Goal: Transaction & Acquisition: Download file/media

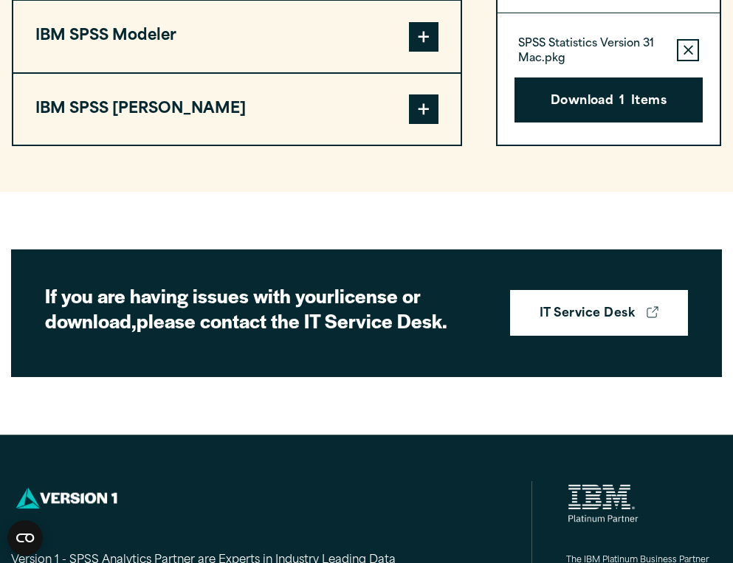
scroll to position [1371, 0]
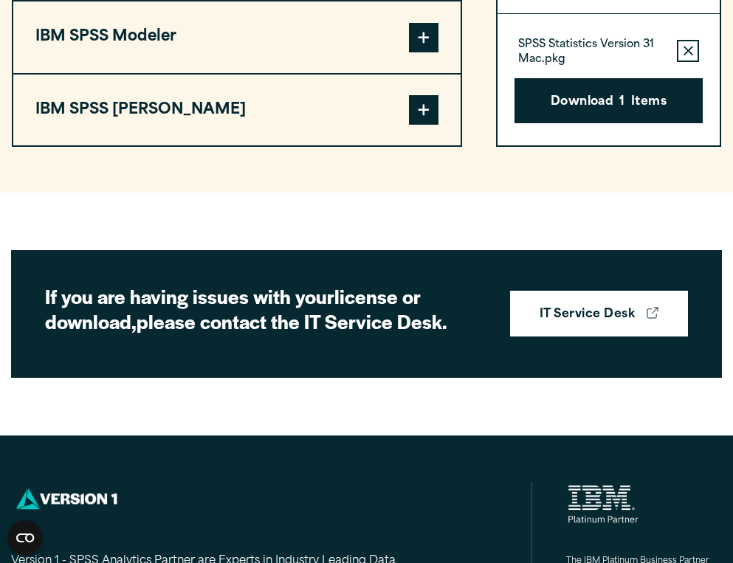
click at [693, 62] on button "Remove this item from your software download list" at bounding box center [688, 51] width 22 height 22
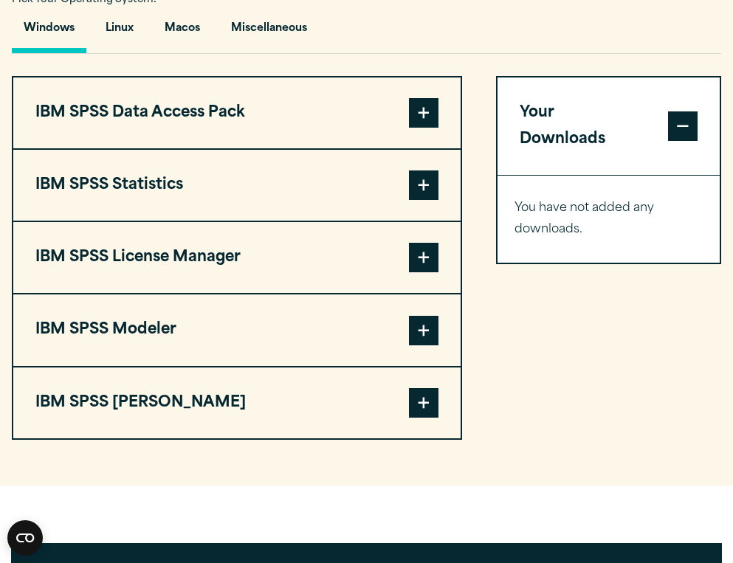
scroll to position [1090, 0]
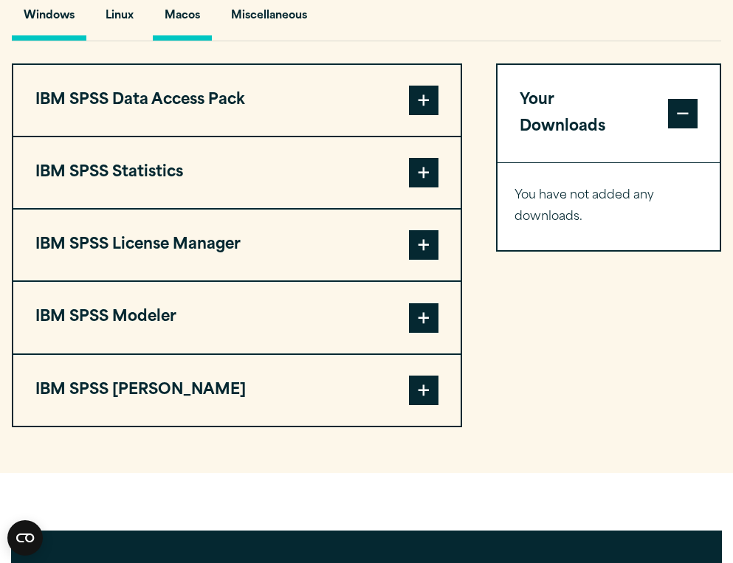
click at [171, 41] on button "Macos" at bounding box center [182, 20] width 59 height 42
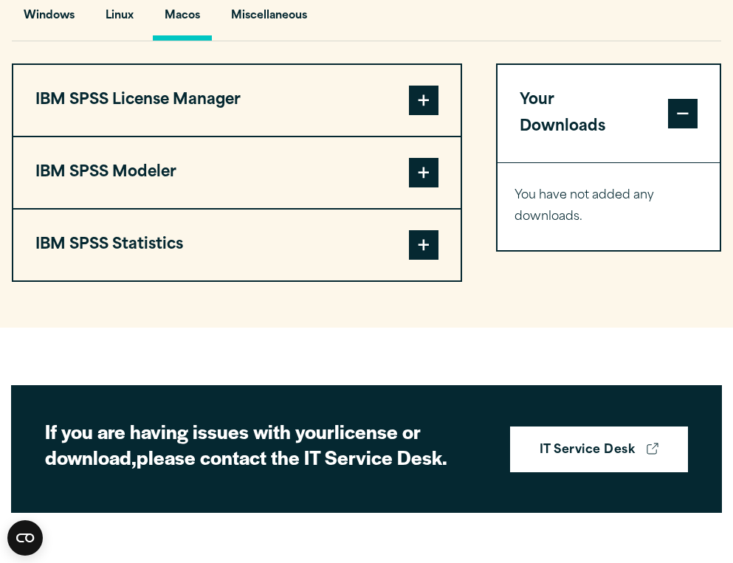
click at [418, 260] on span at bounding box center [424, 245] width 30 height 30
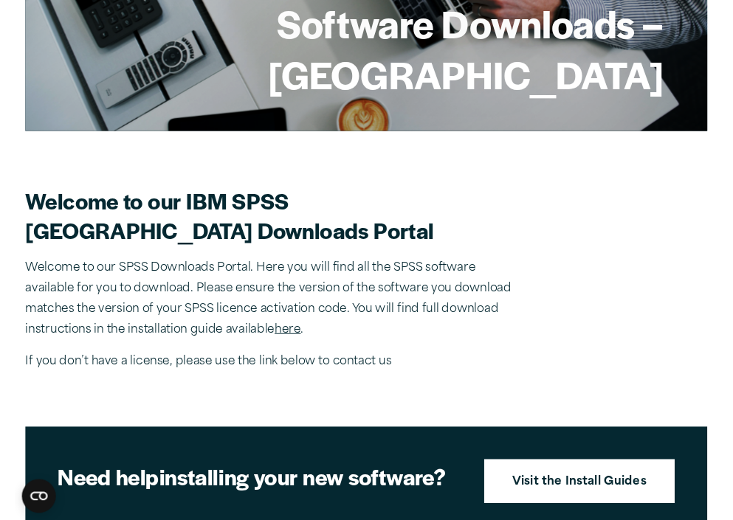
scroll to position [301, 0]
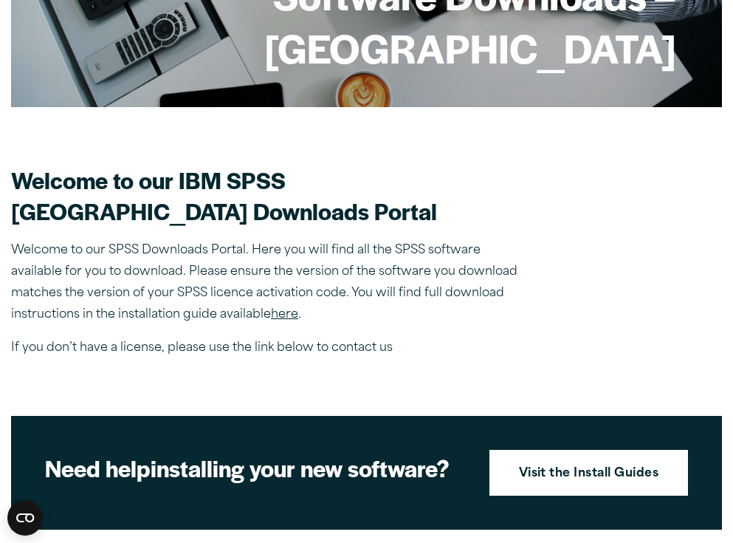
click at [275, 320] on link "here" at bounding box center [284, 315] width 27 height 12
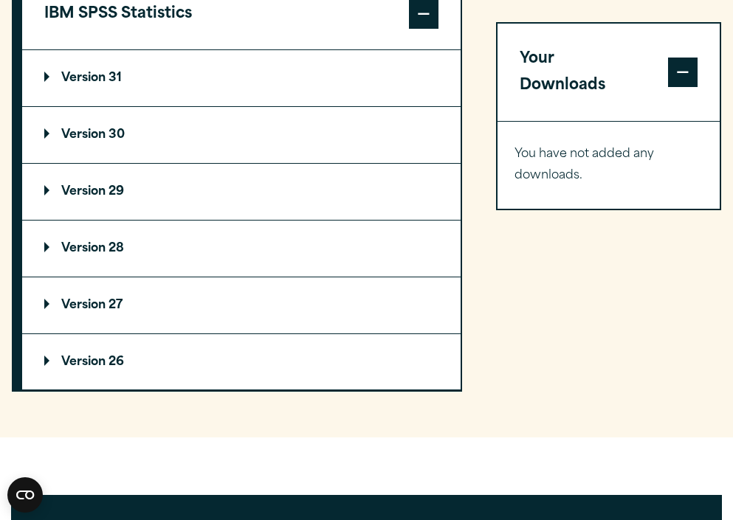
scroll to position [1323, 0]
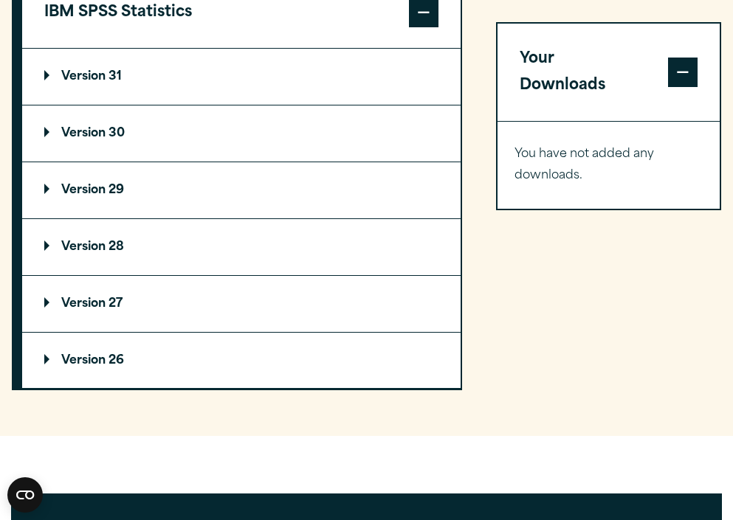
click at [119, 83] on p "Version 31" at bounding box center [83, 77] width 78 height 12
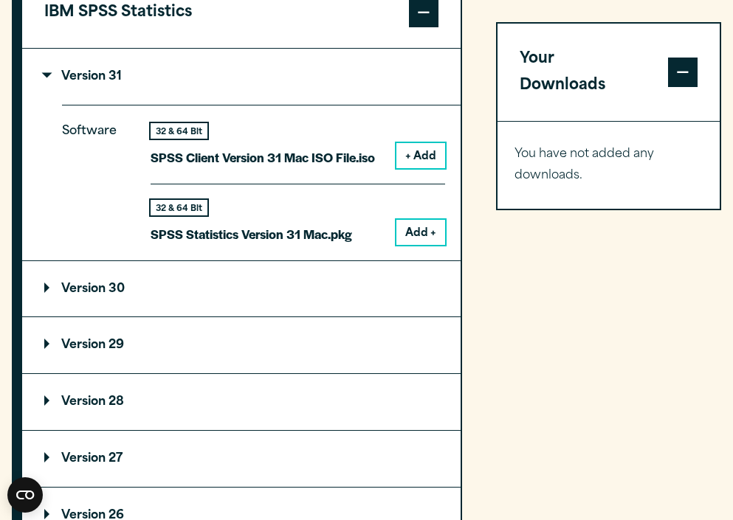
click at [422, 245] on button "Add +" at bounding box center [420, 232] width 49 height 25
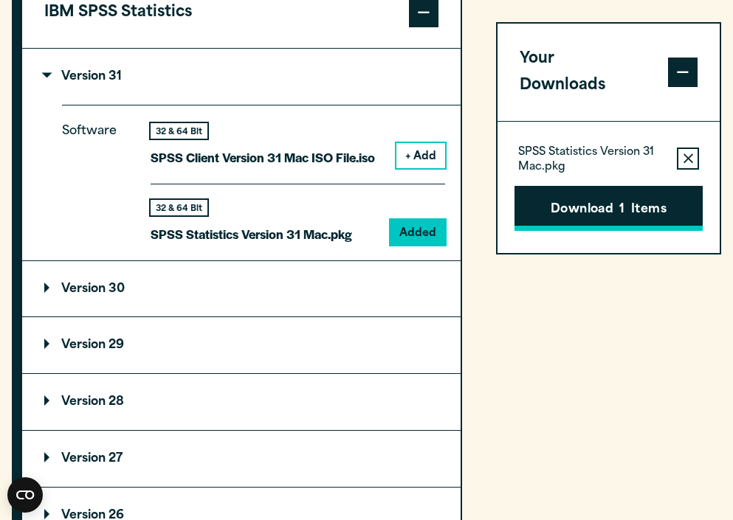
click at [651, 186] on button "Download 1 Items" at bounding box center [609, 209] width 189 height 46
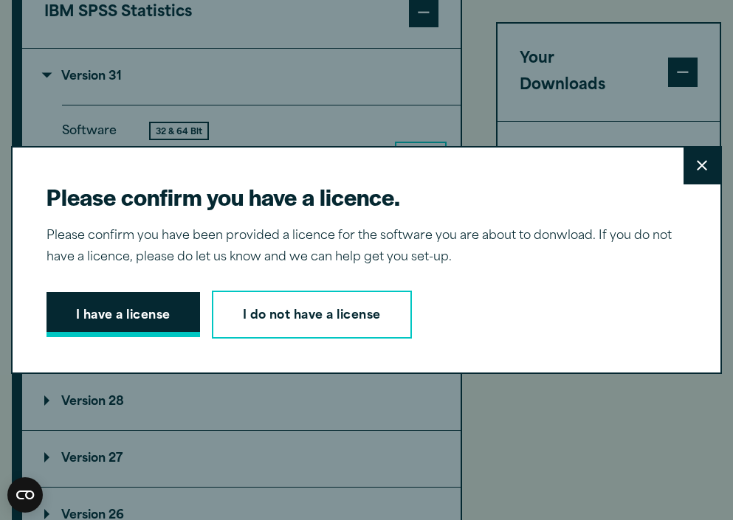
click at [140, 312] on button "I have a license" at bounding box center [124, 315] width 154 height 46
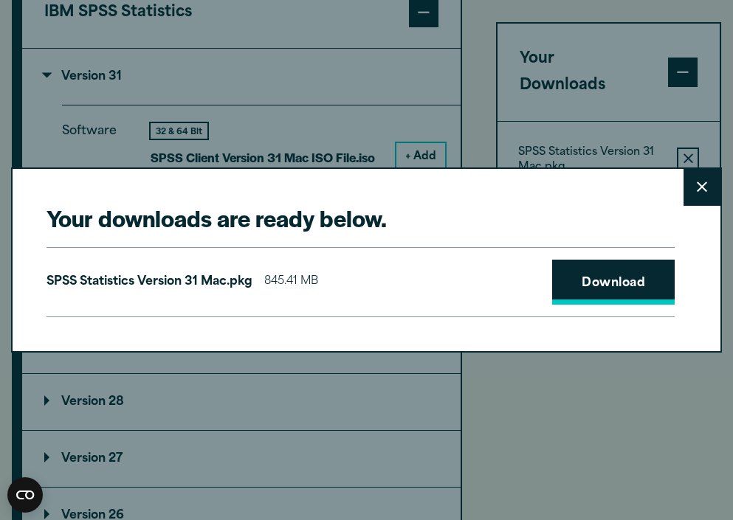
click at [630, 283] on link "Download" at bounding box center [613, 283] width 123 height 46
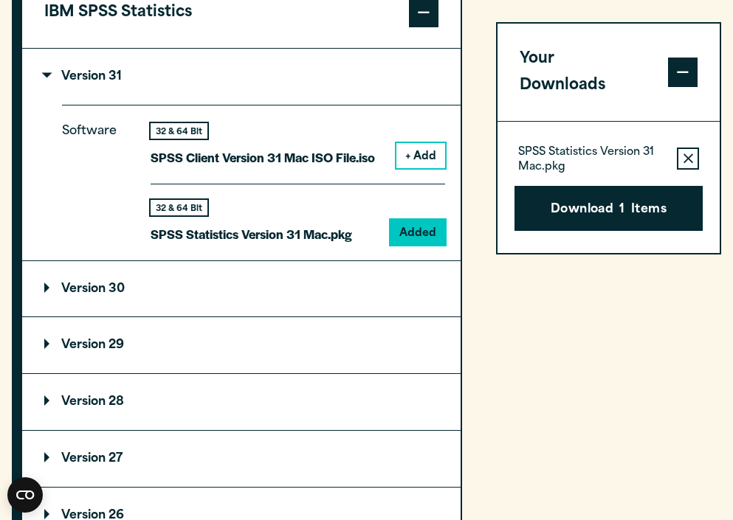
click at [314, 77] on div "Your downloads are ready below. Close SPSS Statistics Version 31 Mac.pkg 845.41…" at bounding box center [366, 260] width 733 height 520
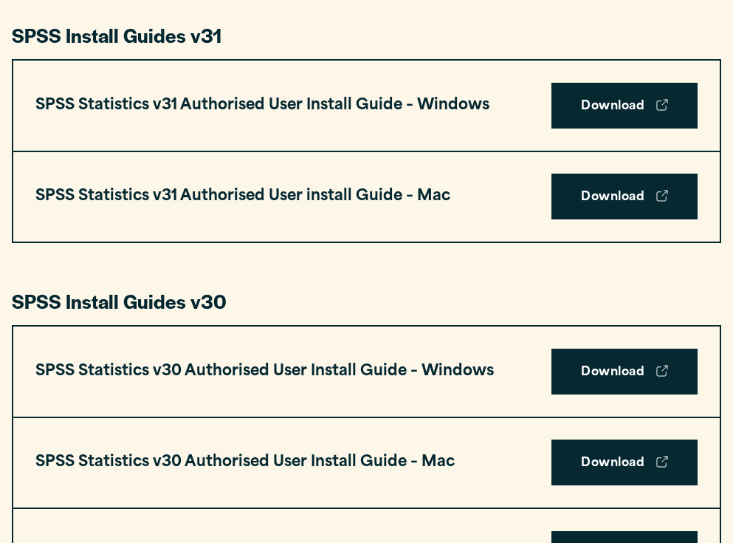
scroll to position [791, 0]
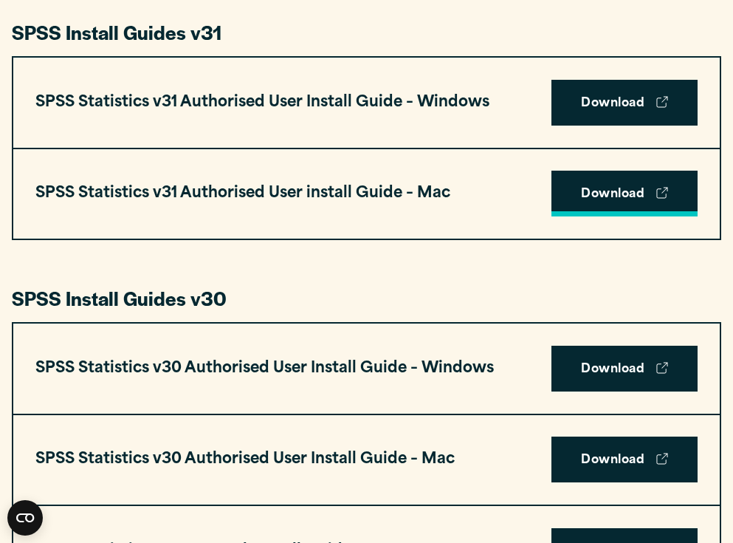
click at [636, 187] on link "Download" at bounding box center [624, 194] width 146 height 46
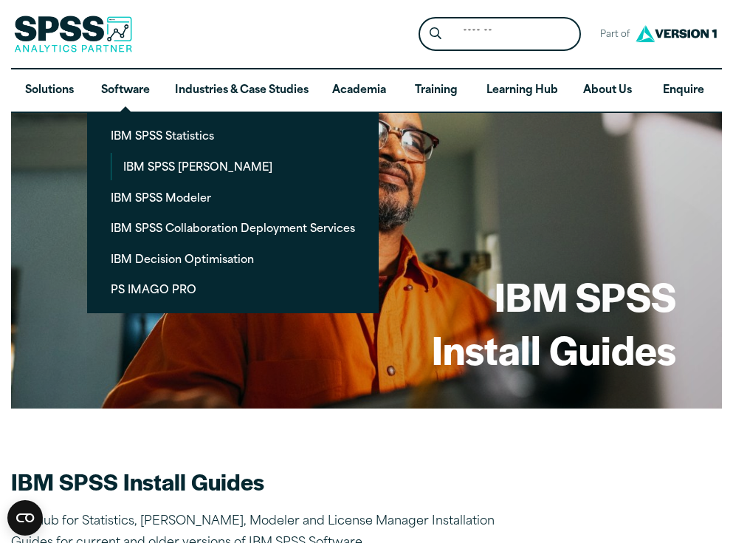
scroll to position [0, 0]
